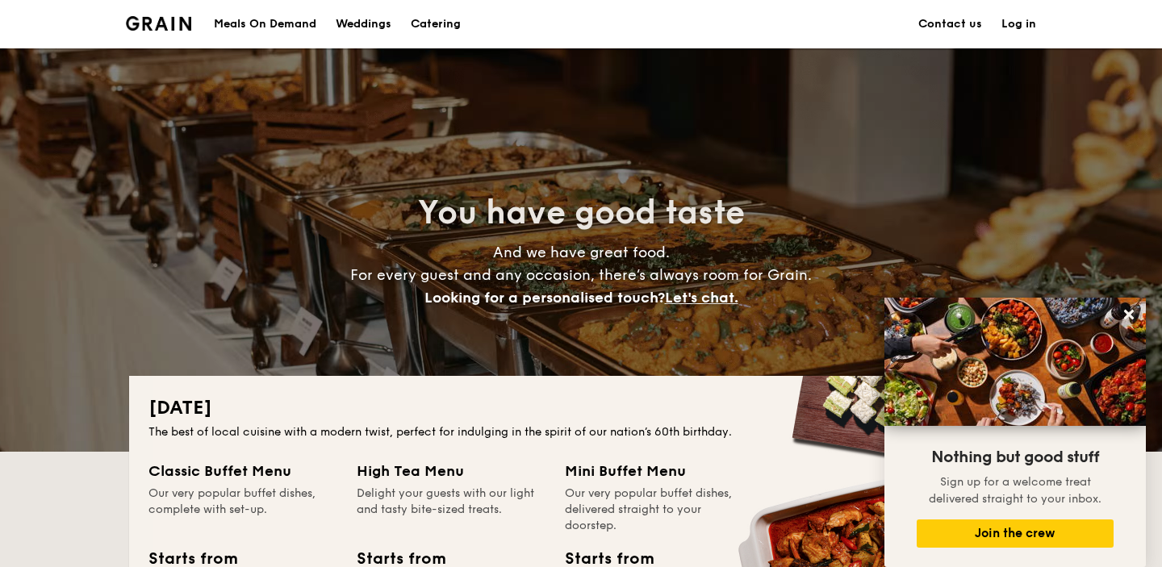
click at [457, 29] on h1 "Catering" at bounding box center [436, 24] width 50 height 48
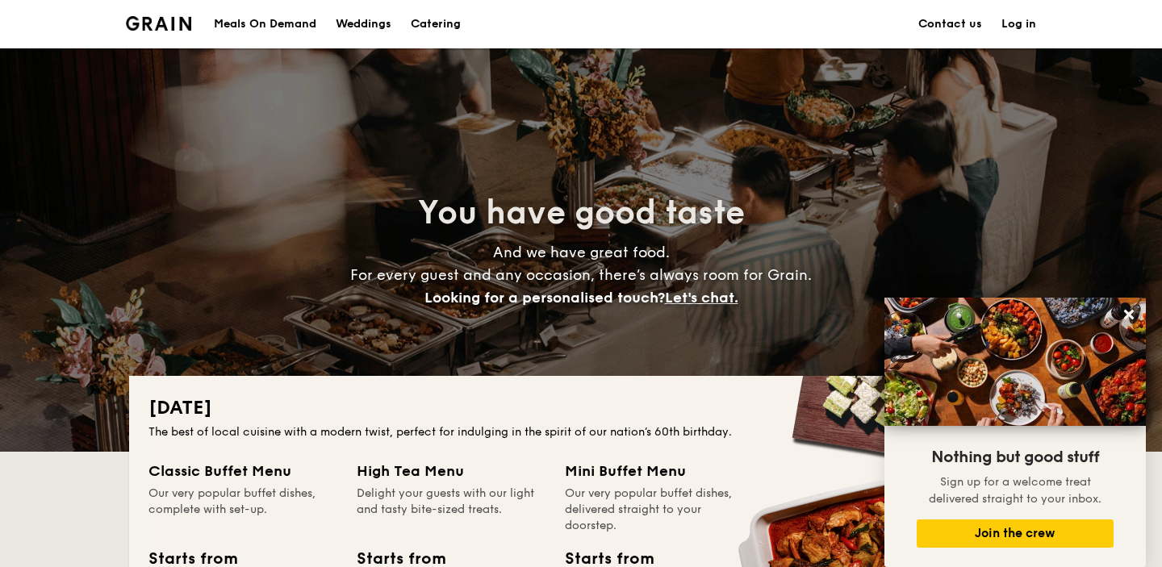
click at [437, 20] on h1 "Catering" at bounding box center [436, 24] width 50 height 48
click at [1129, 318] on icon at bounding box center [1128, 314] width 15 height 15
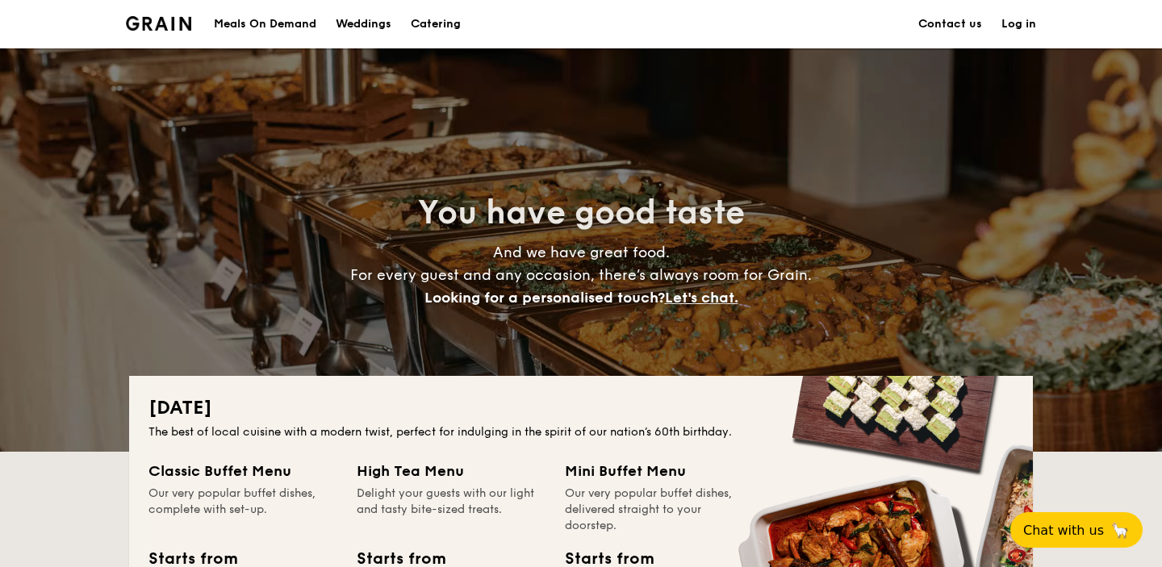
click at [153, 15] on li at bounding box center [165, 24] width 78 height 48
click at [155, 23] on img at bounding box center [158, 23] width 65 height 15
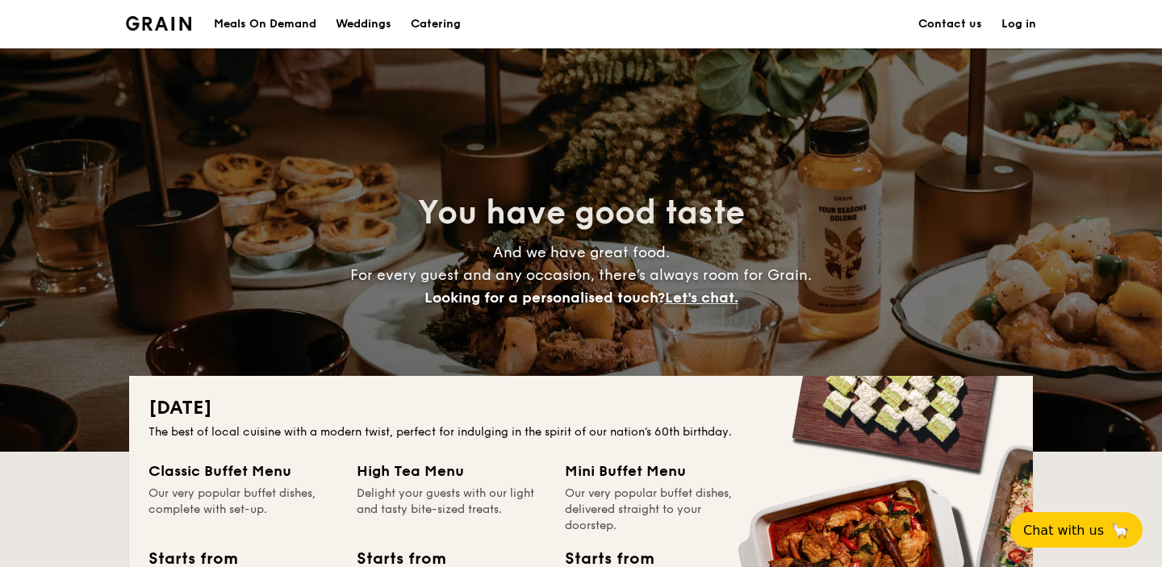
click at [360, 19] on div "Weddings" at bounding box center [364, 24] width 56 height 48
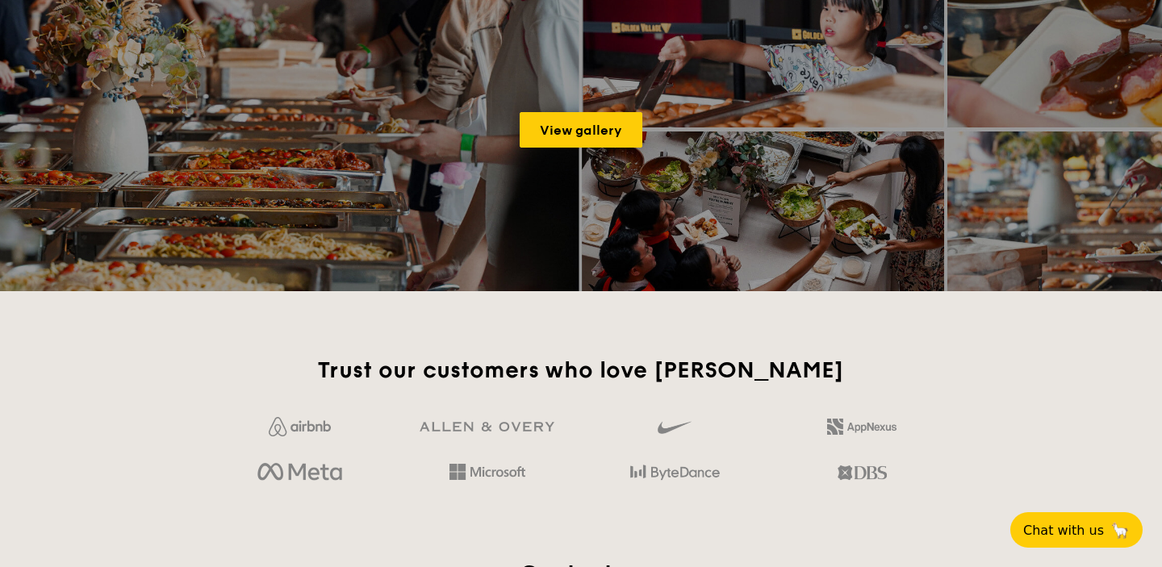
scroll to position [2574, 0]
click at [584, 119] on link "View gallery" at bounding box center [581, 128] width 123 height 35
